Goal: Navigation & Orientation: Go to known website

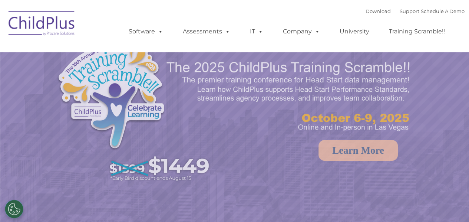
select select "MEDIUM"
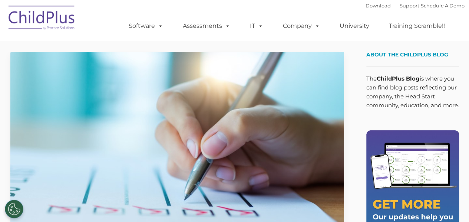
click at [58, 9] on img at bounding box center [42, 18] width 74 height 37
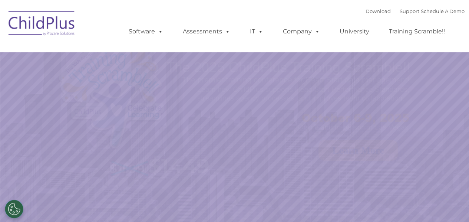
select select "MEDIUM"
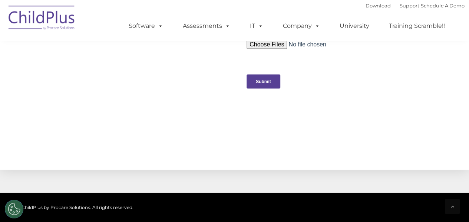
scroll to position [887, 0]
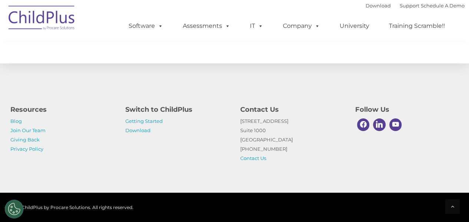
drag, startPoint x: 329, startPoint y: 2, endPoint x: 154, endPoint y: 84, distance: 193.5
click at [148, 82] on div "Resources Blog Join Our Team Giving Back Privacy Policy Switch to ChildPlus Get…" at bounding box center [234, 127] width 469 height 129
